Goal: Answer question/provide support: Share knowledge or assist other users

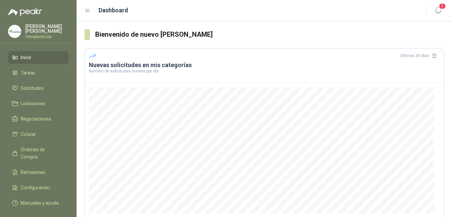
click at [31, 54] on span "Inicio" at bounding box center [26, 57] width 11 height 7
click at [28, 131] on span "Cotizar" at bounding box center [28, 133] width 15 height 7
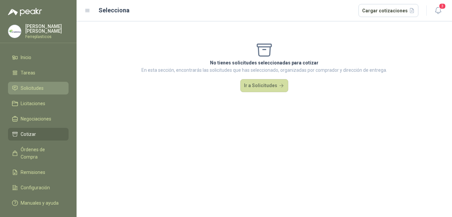
click at [21, 86] on span "Solicitudes" at bounding box center [32, 87] width 23 height 7
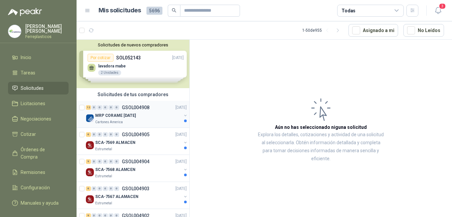
click at [102, 114] on p "MRP CORAME [DATE]" at bounding box center [115, 115] width 41 height 6
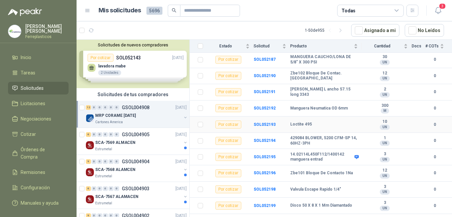
scroll to position [104, 0]
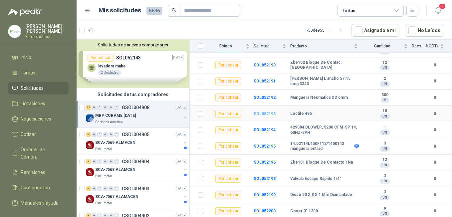
click at [265, 113] on b "SOL052193" at bounding box center [265, 113] width 22 height 5
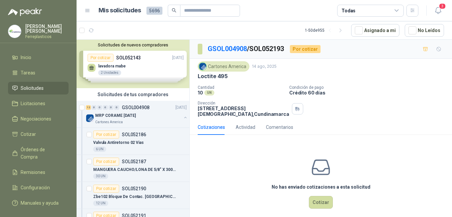
click at [213, 131] on div "Cotizaciones" at bounding box center [211, 126] width 27 height 7
click at [206, 131] on div "Cotizaciones" at bounding box center [211, 126] width 27 height 7
click at [320, 208] on button "Cotizar" at bounding box center [321, 202] width 24 height 13
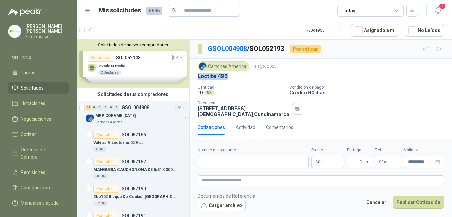
drag, startPoint x: 199, startPoint y: 77, endPoint x: 235, endPoint y: 79, distance: 36.4
click at [235, 79] on div "Loctite 495" at bounding box center [321, 76] width 247 height 7
drag, startPoint x: 235, startPoint y: 79, endPoint x: 216, endPoint y: 75, distance: 19.0
copy p "Loctite 495"
click at [217, 163] on input "Nombre del producto" at bounding box center [253, 162] width 111 height 12
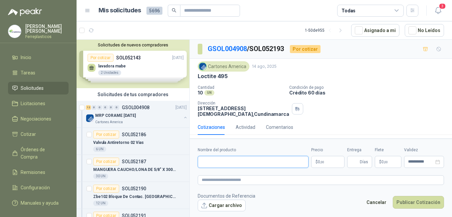
paste input "**********"
type input "**********"
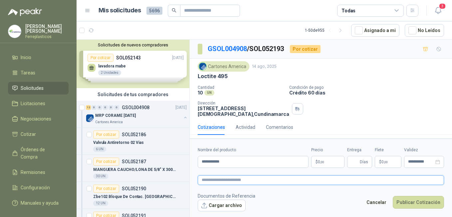
paste textarea "**********"
type textarea "**********"
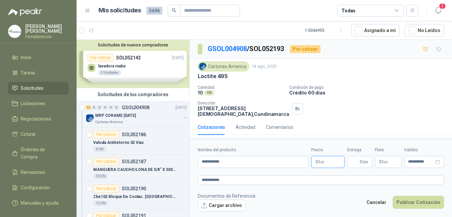
click at [318, 164] on p "$ 0 ,00" at bounding box center [328, 162] width 33 height 12
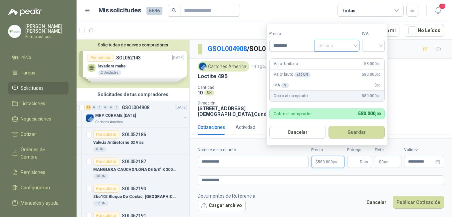
click at [359, 45] on div "Unitario" at bounding box center [337, 46] width 45 height 12
type input "********"
click at [343, 60] on div "Unitario" at bounding box center [339, 59] width 34 height 7
click at [372, 47] on input "search" at bounding box center [374, 45] width 15 height 10
click at [373, 57] on div "19%" at bounding box center [375, 59] width 12 height 7
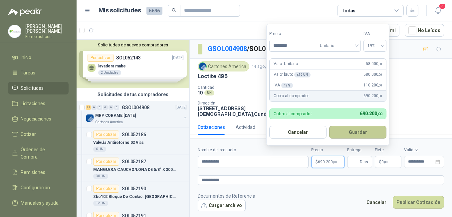
click at [348, 134] on button "Guardar" at bounding box center [358, 132] width 57 height 13
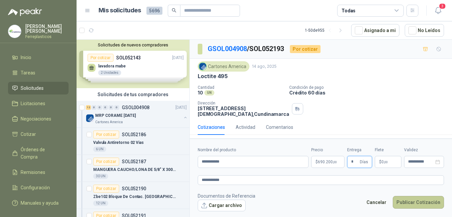
type input "*"
click at [417, 200] on button "Publicar Cotización" at bounding box center [418, 202] width 51 height 13
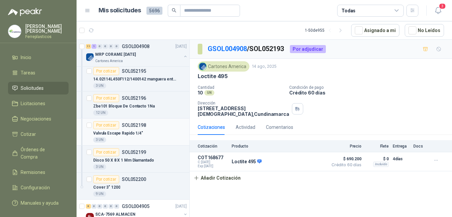
scroll to position [333, 0]
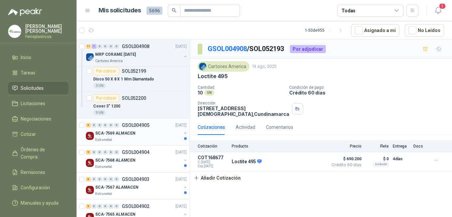
click at [131, 134] on p "SCA-7569 ALMACEN" at bounding box center [115, 133] width 40 height 6
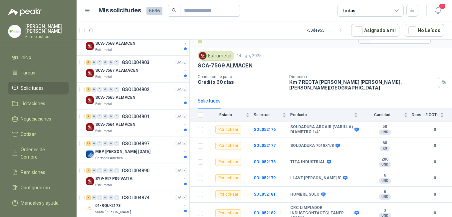
scroll to position [500, 0]
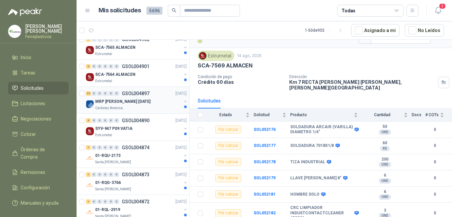
click at [109, 103] on p "MRP [PERSON_NAME] [DATE]" at bounding box center [122, 101] width 55 height 6
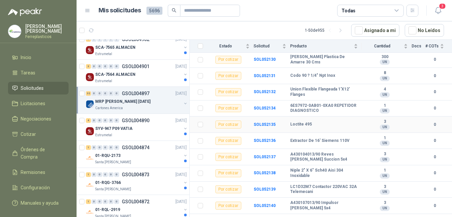
scroll to position [428, 0]
